Goal: Transaction & Acquisition: Purchase product/service

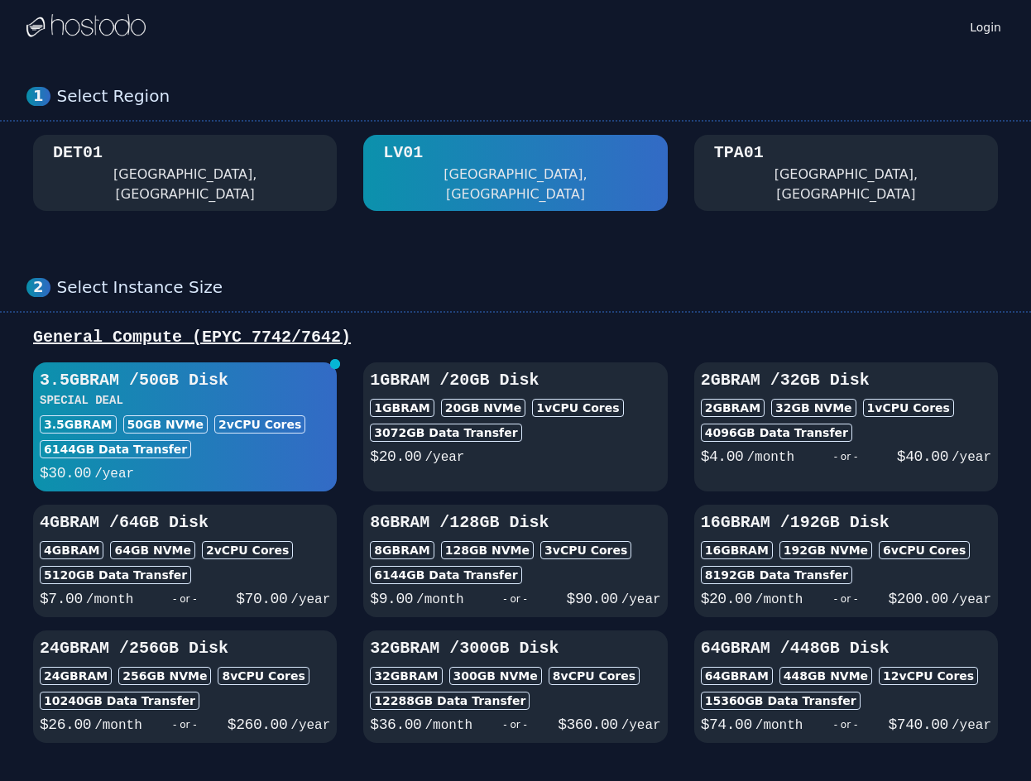
click at [154, 158] on div "DET01 [GEOGRAPHIC_DATA], [GEOGRAPHIC_DATA]" at bounding box center [185, 173] width 264 height 63
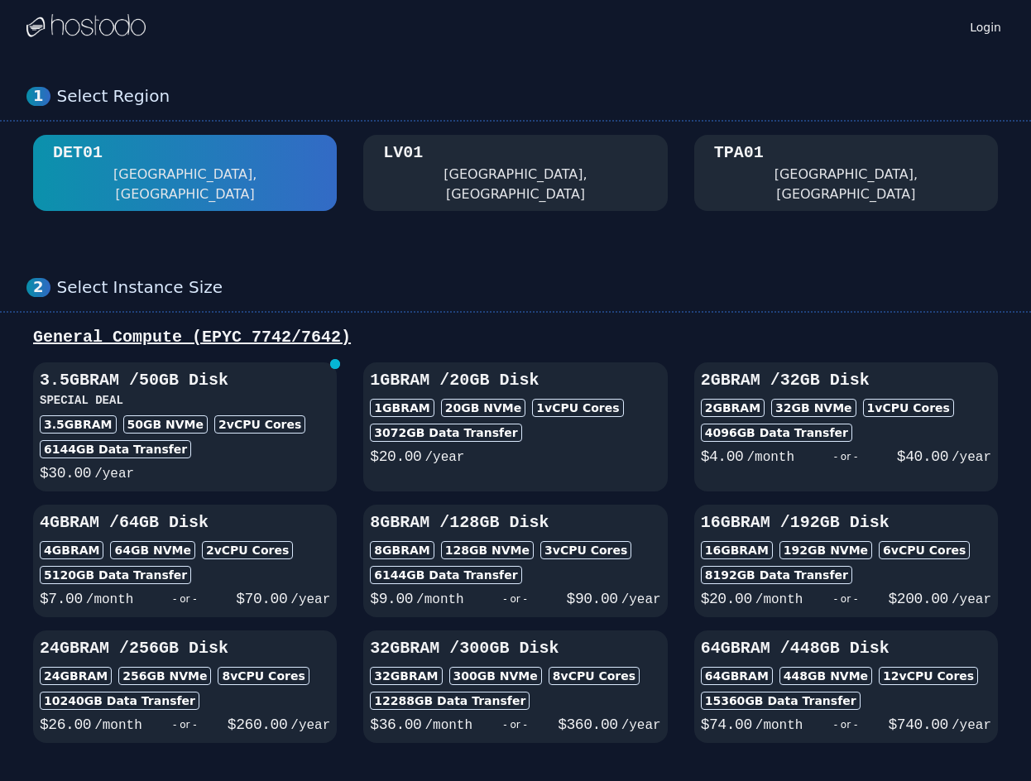
click at [818, 179] on div "TPA01 [GEOGRAPHIC_DATA], [GEOGRAPHIC_DATA]" at bounding box center [846, 173] width 264 height 63
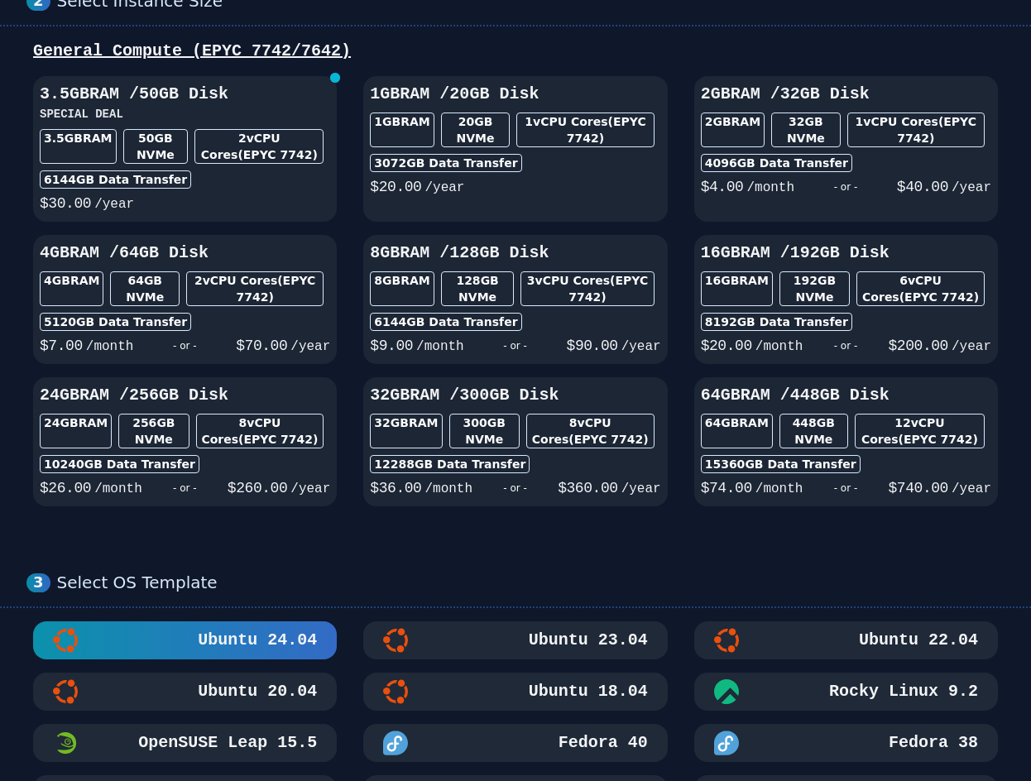
scroll to position [331, 0]
